Goal: Task Accomplishment & Management: Use online tool/utility

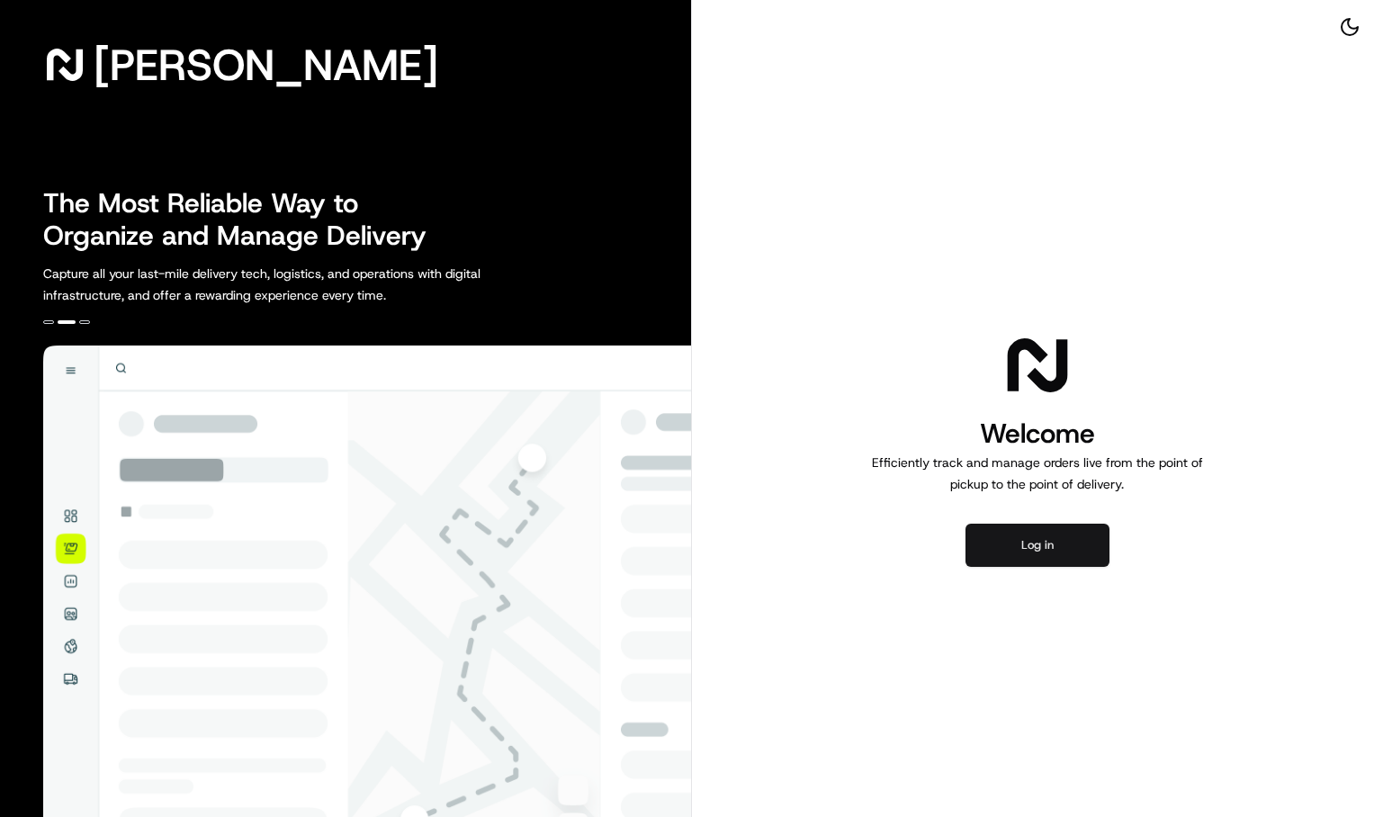
click at [1050, 540] on button "Log in" at bounding box center [1037, 545] width 144 height 43
